Goal: Information Seeking & Learning: Learn about a topic

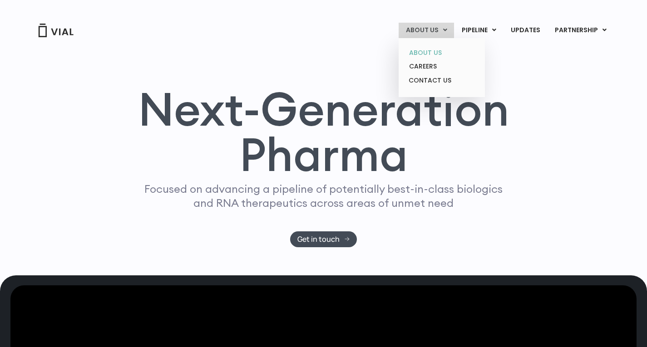
click at [426, 51] on link "ABOUT US" at bounding box center [441, 53] width 79 height 14
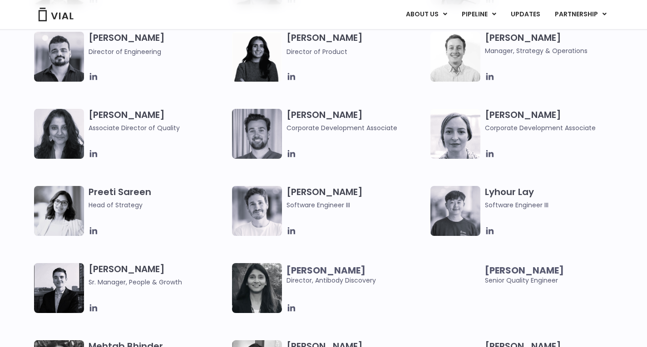
scroll to position [1193, 0]
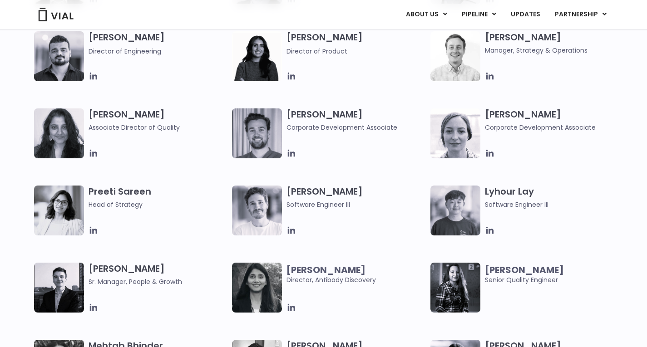
click at [0, 196] on div "[PERSON_NAME] Lead Scientist Etunim [PERSON_NAME] Clinical Project Manager [PER…" at bounding box center [323, 31] width 647 height 617
